Goal: Transaction & Acquisition: Book appointment/travel/reservation

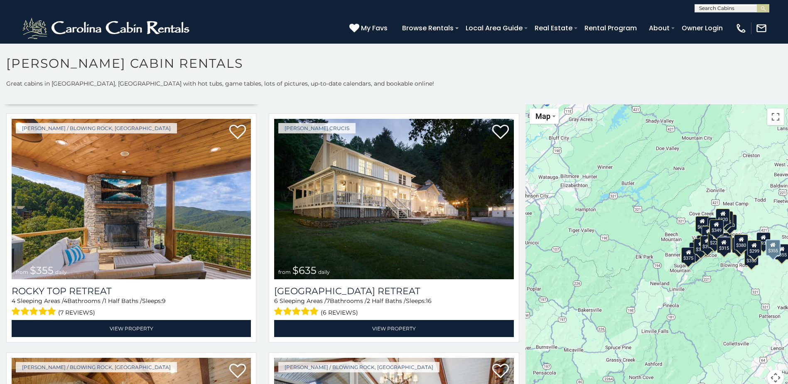
scroll to position [498, 0]
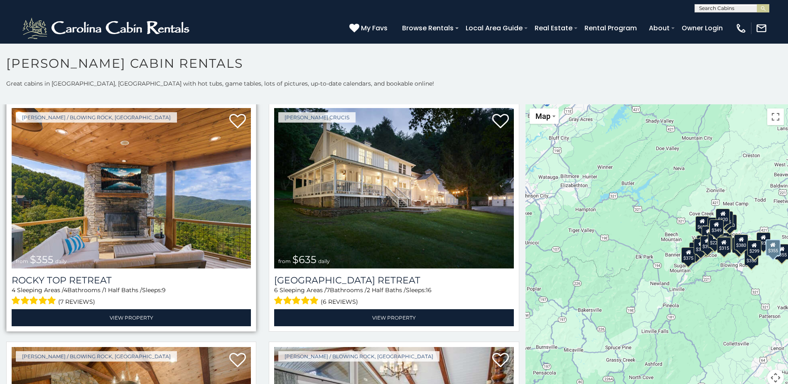
click at [135, 222] on img at bounding box center [131, 188] width 239 height 160
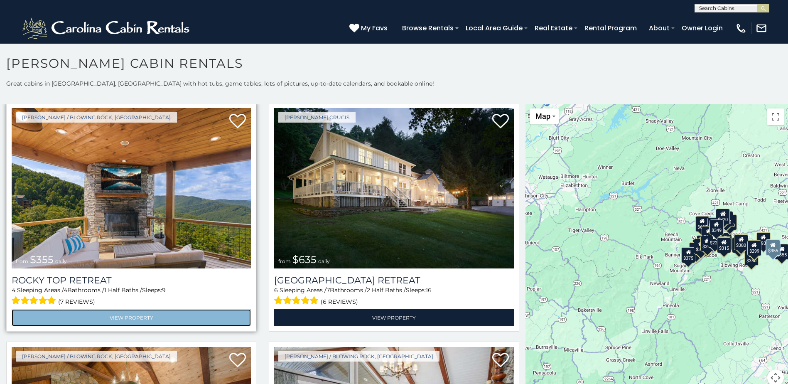
click at [131, 311] on link "View Property" at bounding box center [131, 317] width 239 height 17
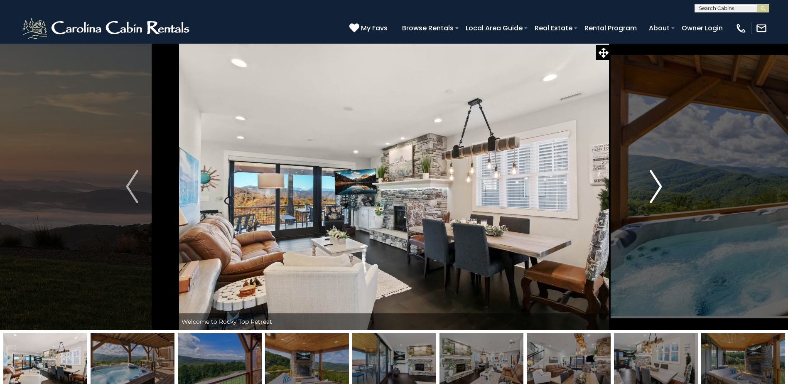
click at [656, 181] on img "Next" at bounding box center [655, 186] width 12 height 33
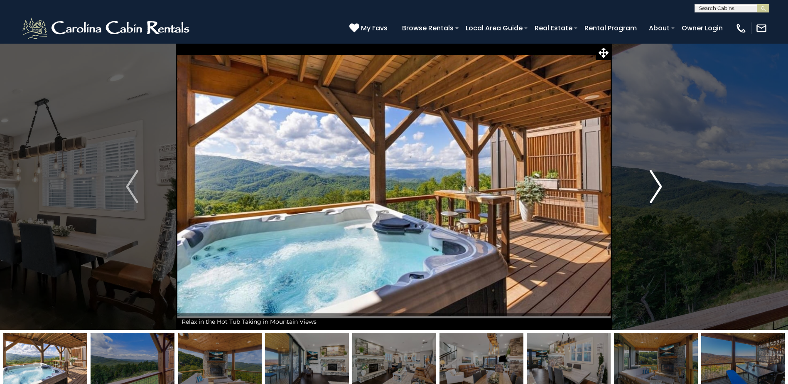
click at [658, 186] on img "Next" at bounding box center [655, 186] width 12 height 33
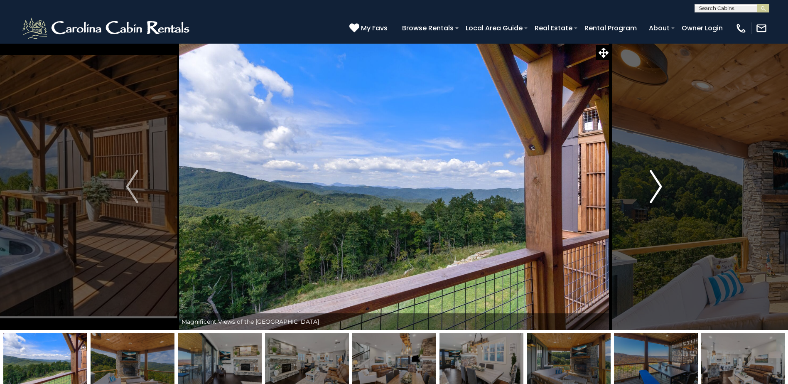
click at [658, 185] on img "Next" at bounding box center [655, 186] width 12 height 33
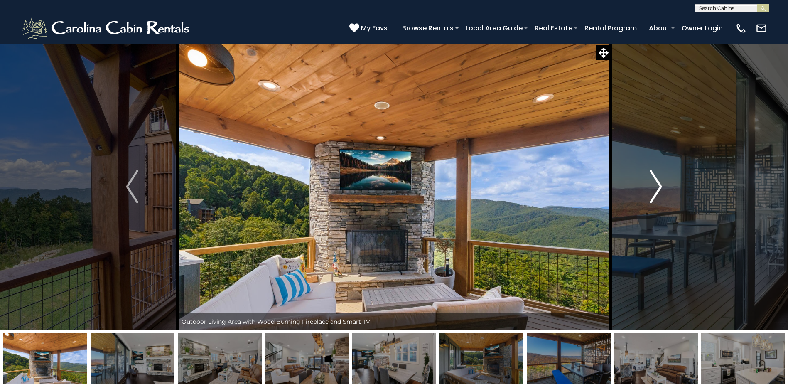
click at [658, 184] on img "Next" at bounding box center [655, 186] width 12 height 33
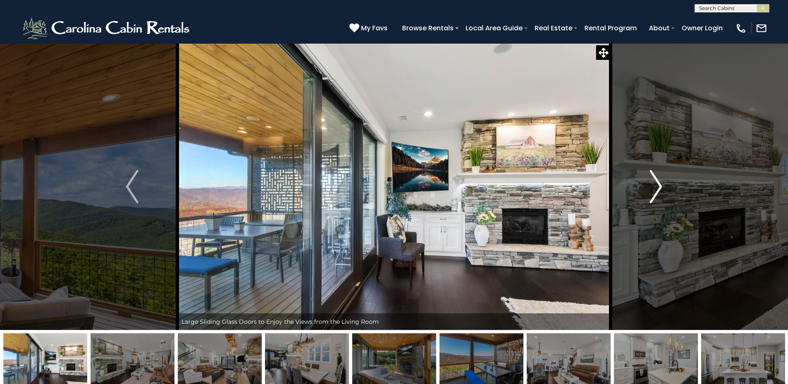
click at [658, 184] on img "Next" at bounding box center [655, 186] width 12 height 33
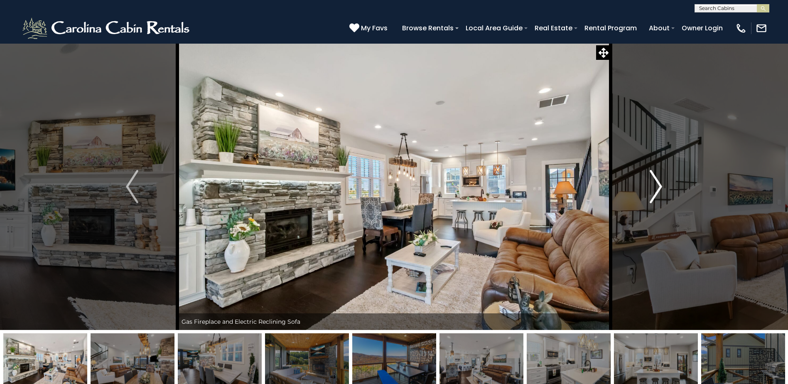
click at [658, 184] on img "Next" at bounding box center [655, 186] width 12 height 33
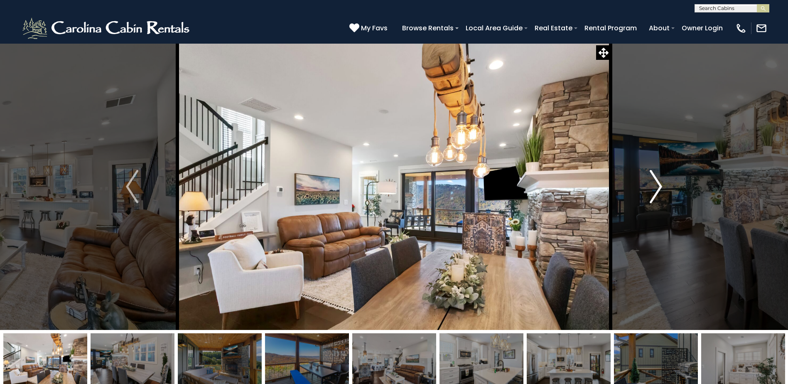
click at [658, 184] on img "Next" at bounding box center [655, 186] width 12 height 33
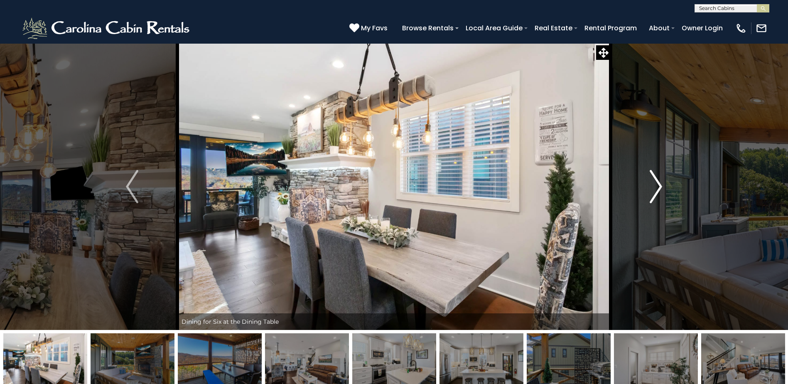
click at [658, 184] on img "Next" at bounding box center [655, 186] width 12 height 33
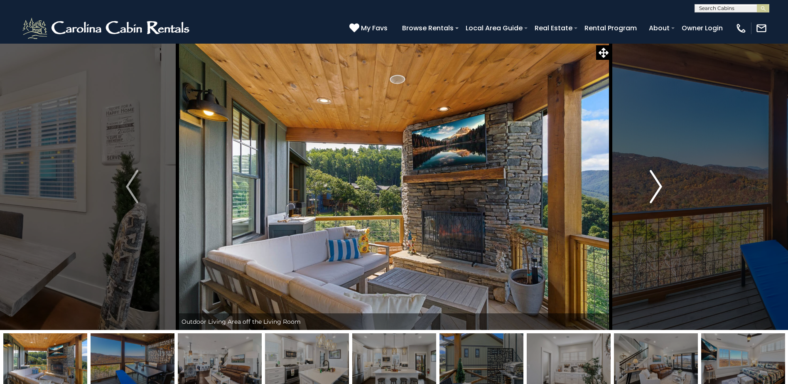
click at [658, 184] on img "Next" at bounding box center [655, 186] width 12 height 33
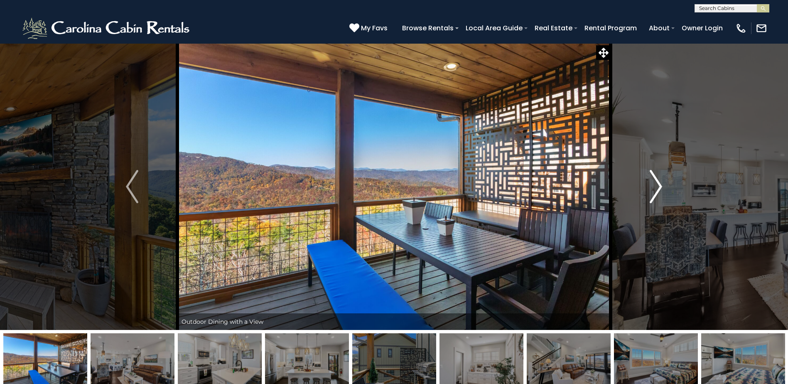
click at [658, 184] on img "Next" at bounding box center [655, 186] width 12 height 33
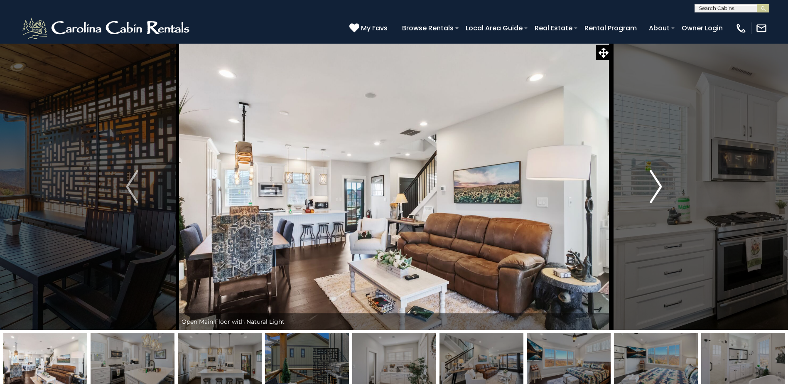
click at [658, 184] on img "Next" at bounding box center [655, 186] width 12 height 33
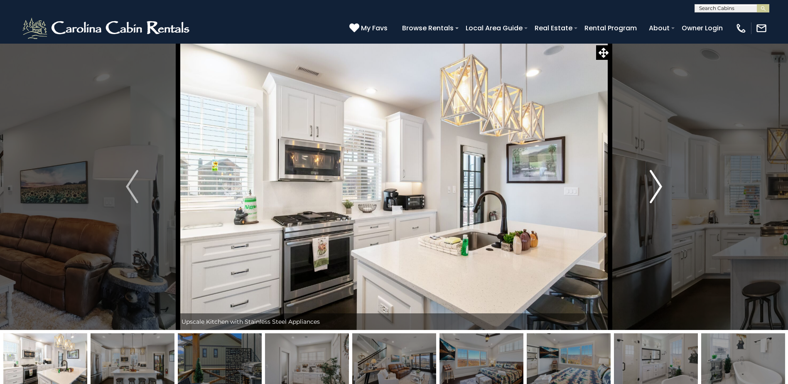
click at [658, 184] on img "Next" at bounding box center [655, 186] width 12 height 33
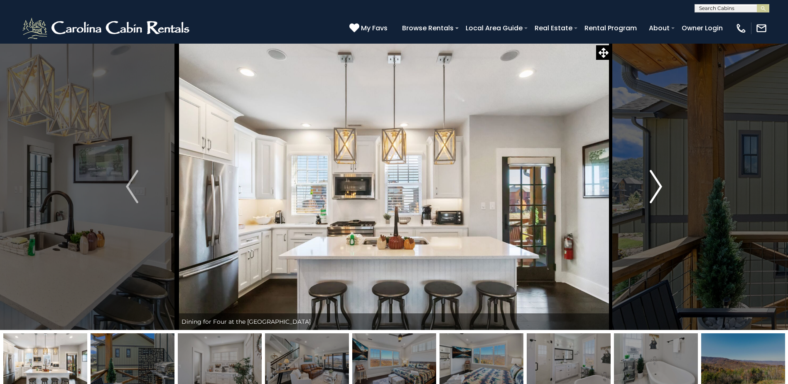
click at [658, 185] on img "Next" at bounding box center [655, 186] width 12 height 33
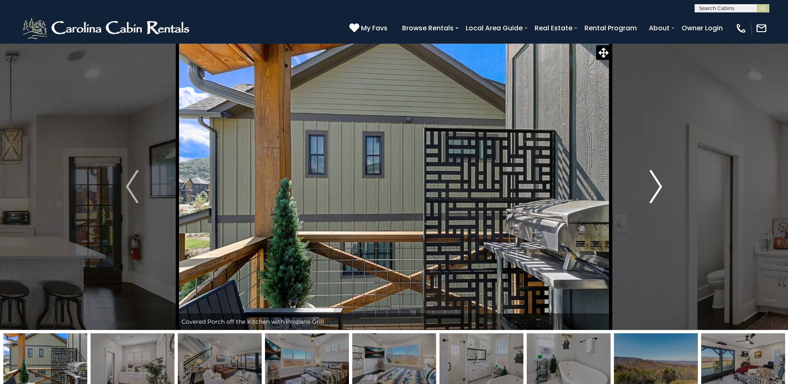
click at [658, 185] on img "Next" at bounding box center [655, 186] width 12 height 33
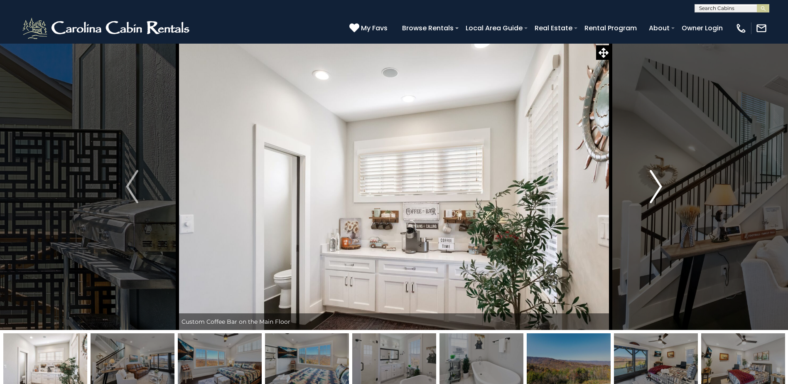
click at [658, 185] on img "Next" at bounding box center [655, 186] width 12 height 33
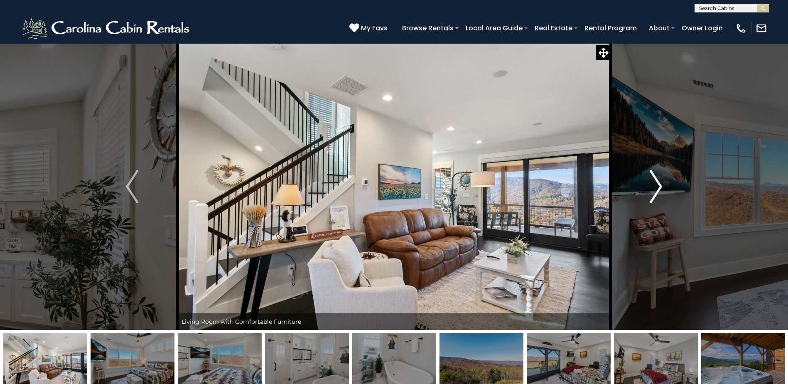
click at [658, 185] on img "Next" at bounding box center [655, 186] width 12 height 33
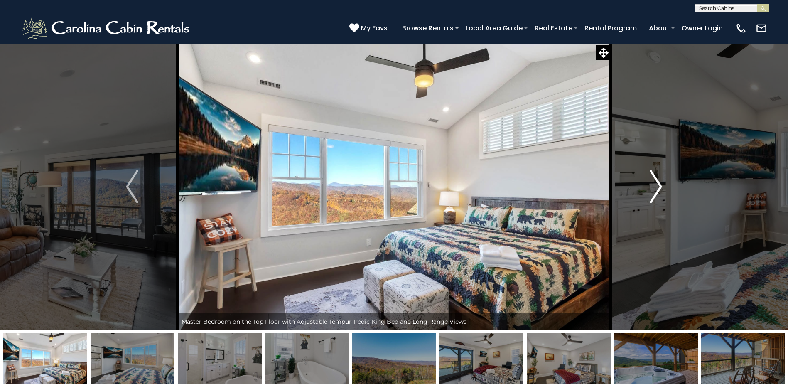
click at [658, 185] on img "Next" at bounding box center [655, 186] width 12 height 33
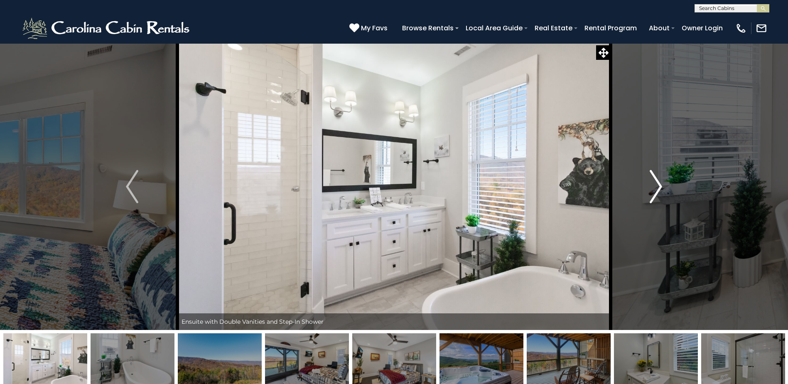
click at [658, 185] on img "Next" at bounding box center [655, 186] width 12 height 33
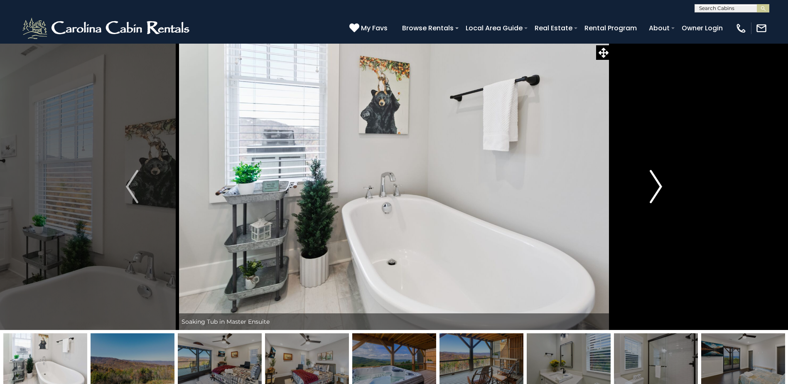
click at [658, 185] on img "Next" at bounding box center [655, 186] width 12 height 33
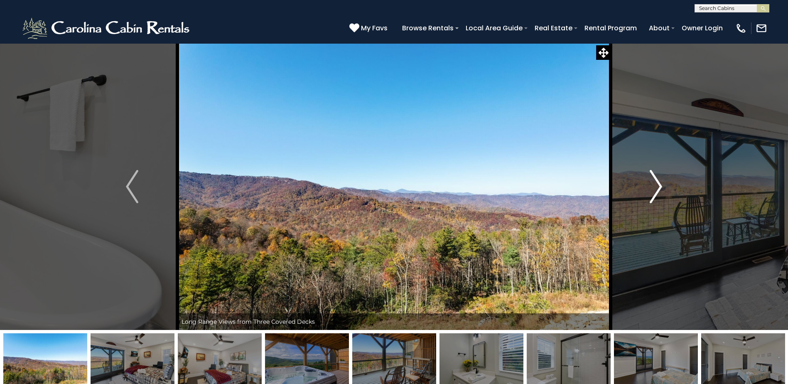
click at [658, 185] on img "Next" at bounding box center [655, 186] width 12 height 33
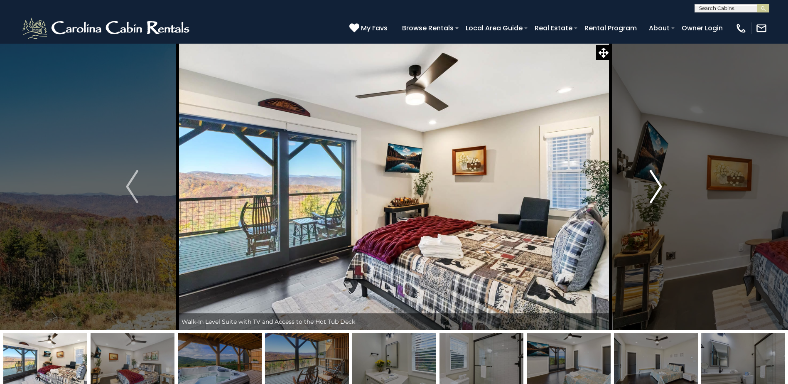
click at [658, 185] on img "Next" at bounding box center [655, 186] width 12 height 33
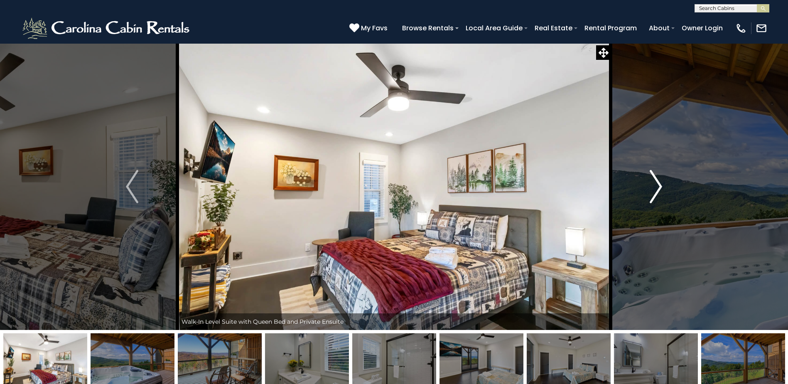
click at [658, 185] on img "Next" at bounding box center [655, 186] width 12 height 33
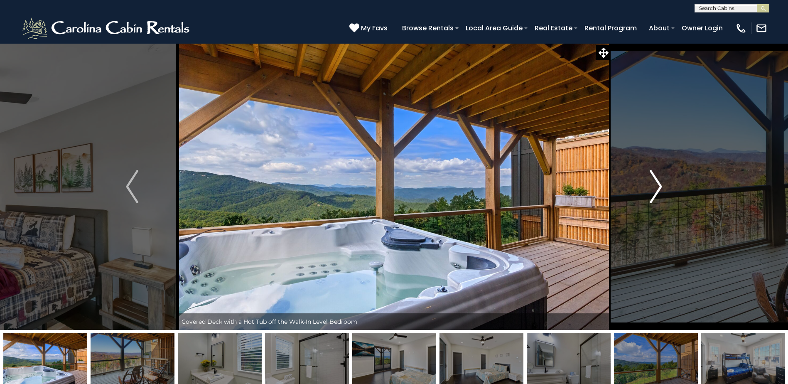
click at [658, 185] on img "Next" at bounding box center [655, 186] width 12 height 33
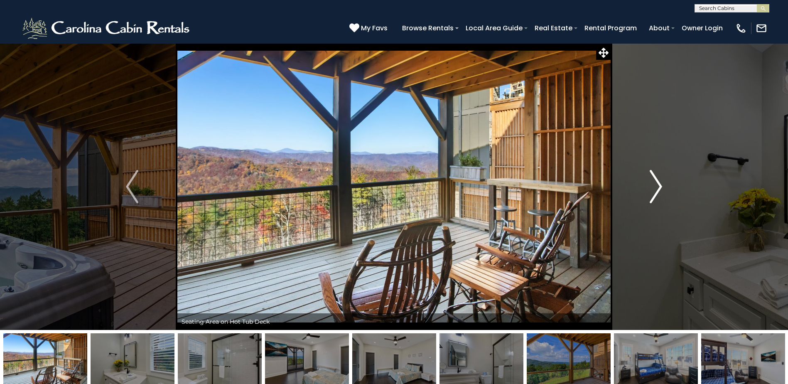
click at [658, 185] on img "Next" at bounding box center [655, 186] width 12 height 33
